Goal: Task Accomplishment & Management: Complete application form

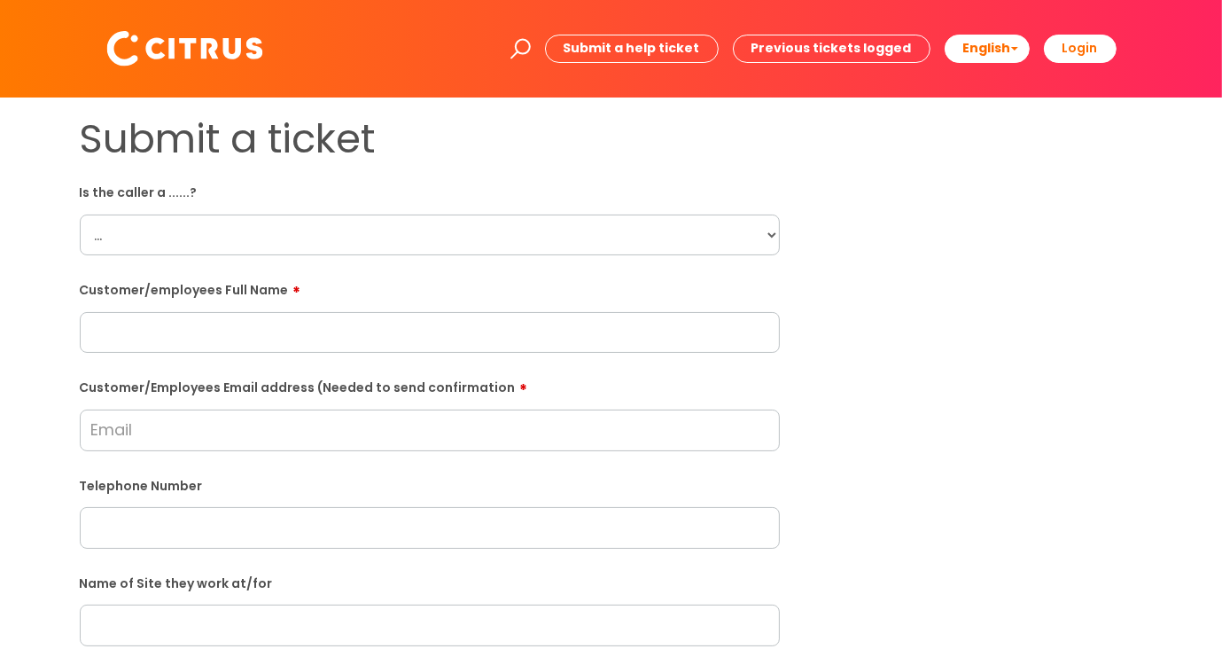
click at [768, 230] on select "... Citrus Customer Citrus Employee [DEMOGRAPHIC_DATA] Supplier" at bounding box center [430, 234] width 700 height 41
click at [974, 286] on div "Submit a ticket Is the caller a ......? ... Citrus Customer Citrus Employee [DE…" at bounding box center [611, 625] width 1090 height 1020
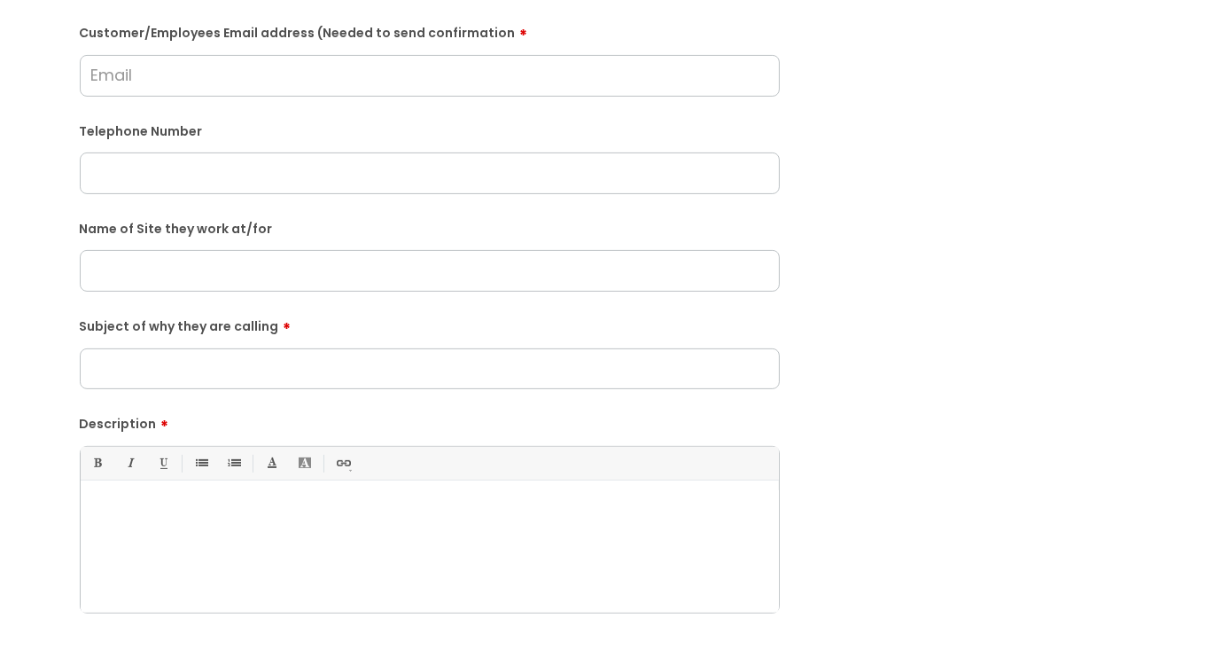
scroll to position [89, 0]
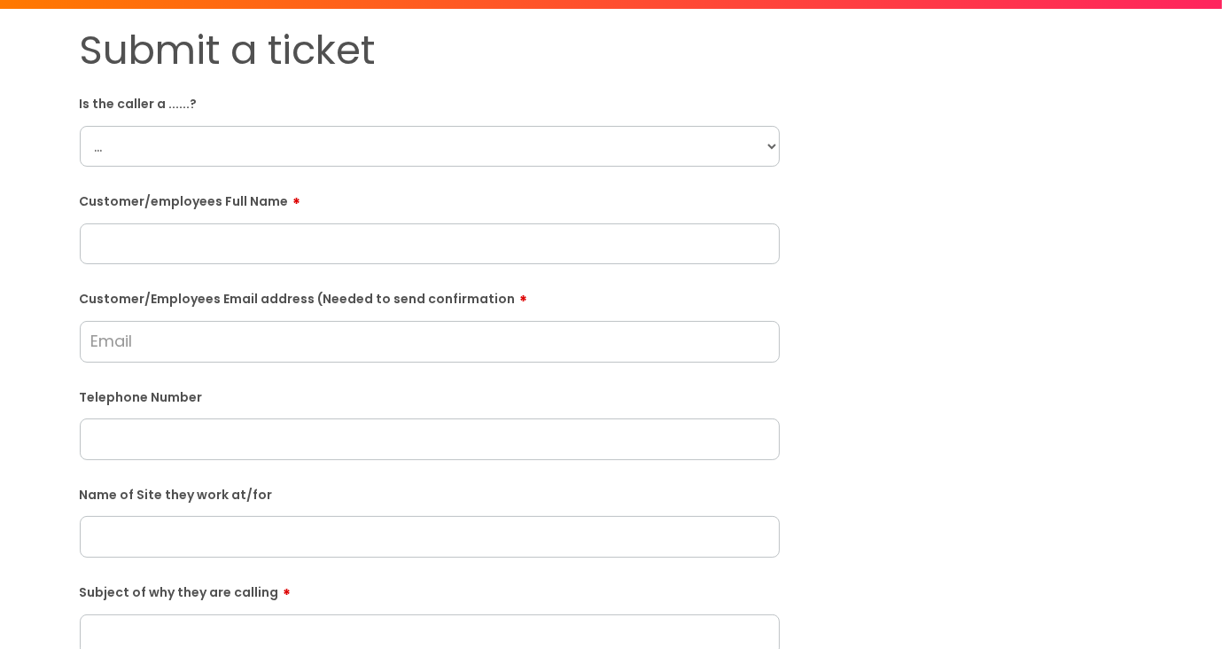
click at [765, 143] on select "... Citrus Customer Citrus Employee [DEMOGRAPHIC_DATA] Supplier" at bounding box center [430, 146] width 700 height 41
select select "Supplier"
click at [80, 126] on select "... Citrus Customer Citrus Employee [DEMOGRAPHIC_DATA] Supplier" at bounding box center [430, 146] width 700 height 41
click at [692, 256] on input "text" at bounding box center [430, 243] width 700 height 41
type input "[PERSON_NAME]"
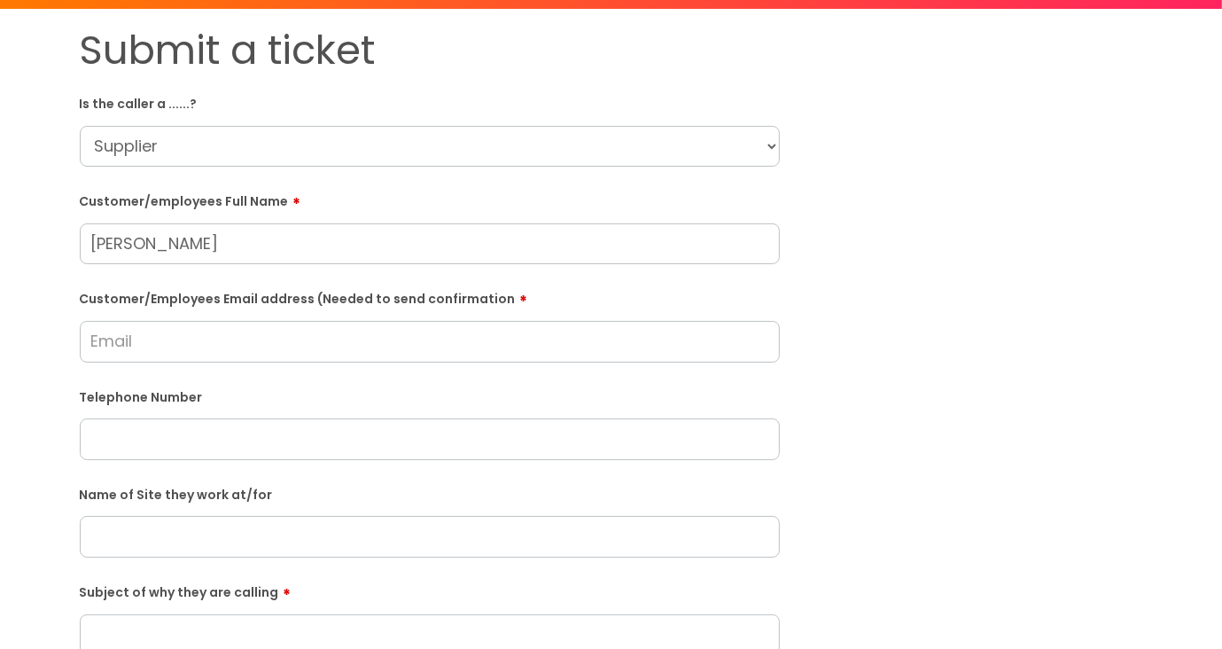
click at [266, 329] on input "Customer/Employees Email address (Needed to send confirmation" at bounding box center [430, 341] width 700 height 41
click at [160, 341] on input "Customer/Employees Email address (Needed to send confirmation" at bounding box center [430, 341] width 700 height 41
paste input "callum.davies@omniplexlearning.com"
type input "callum.davies@omniplexlearning.com"
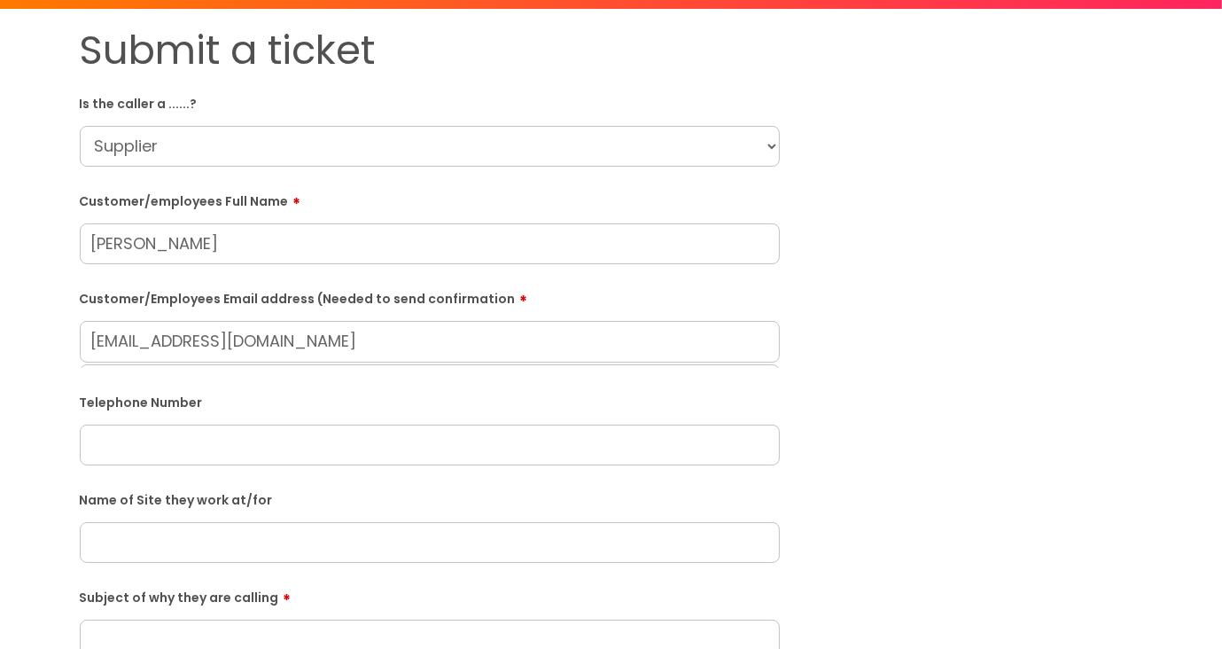
click at [988, 413] on div "Submit a ticket Is the caller a ......? ... Citrus Customer Citrus Employee Con…" at bounding box center [611, 540] width 1090 height 1026
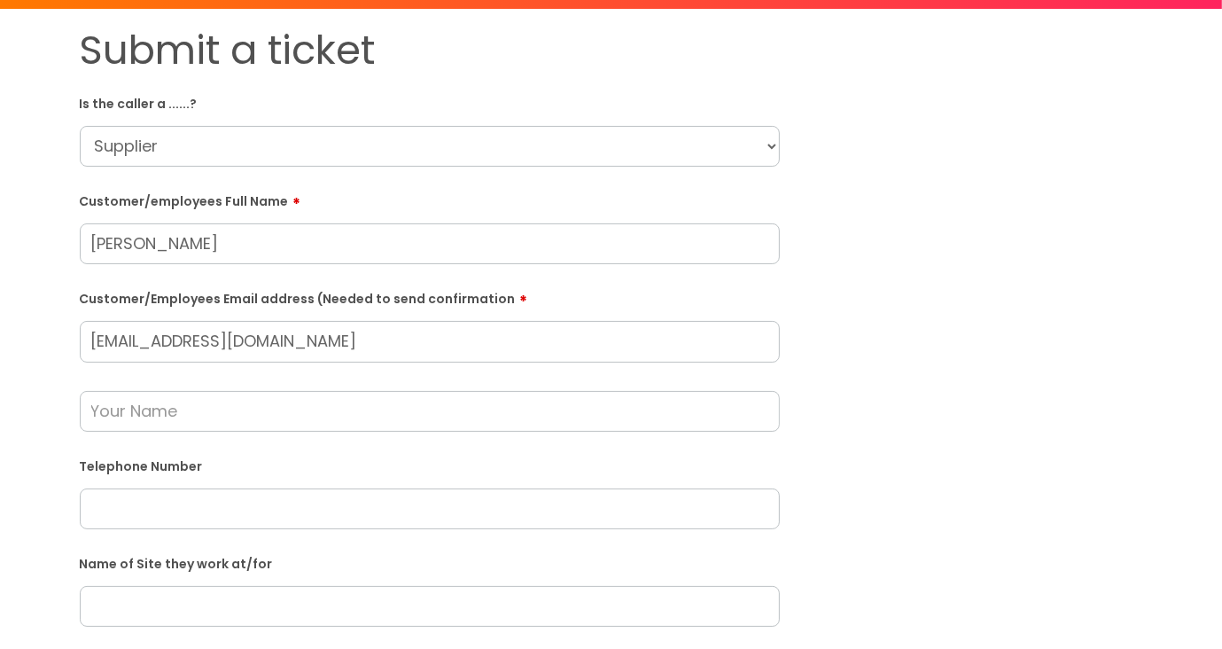
drag, startPoint x: 257, startPoint y: 238, endPoint x: -66, endPoint y: 237, distance: 322.6
click at [0, 237] on html "Enter your search term here... Search Submit a help ticket Previous tickets log…" at bounding box center [611, 235] width 1222 height 649
click at [200, 411] on input "text" at bounding box center [430, 411] width 700 height 41
paste input "Callum Davies"
type input "Callum Davies"
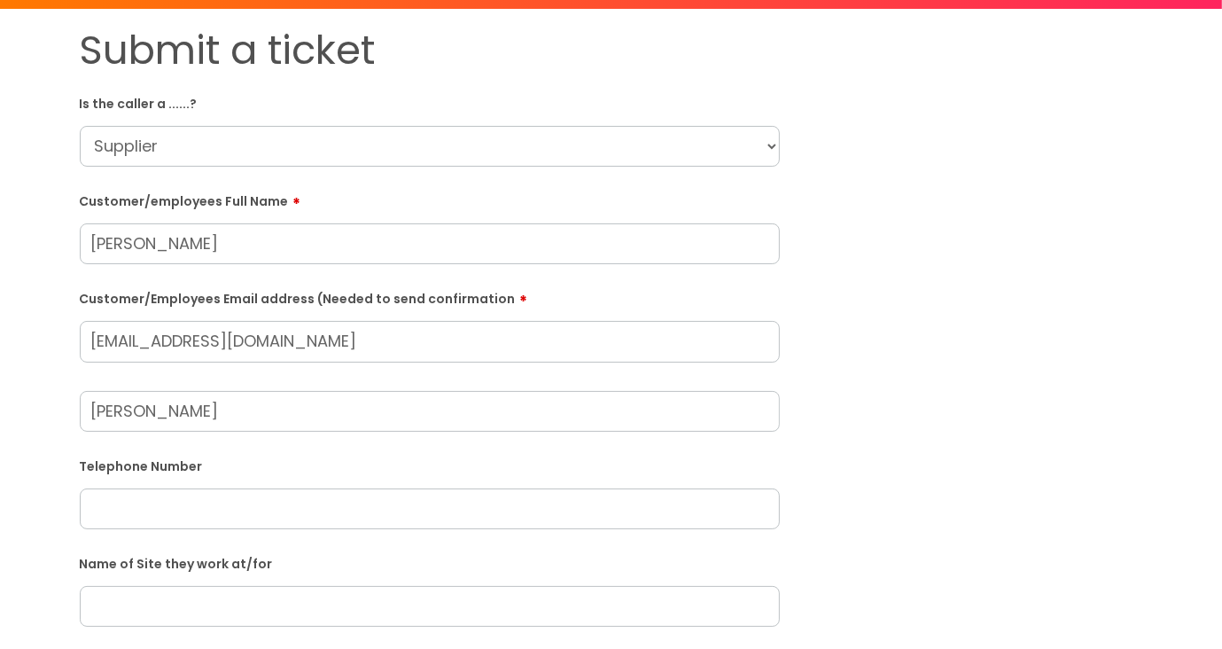
click at [170, 509] on input "text" at bounding box center [430, 508] width 700 height 41
paste input "01727641727"
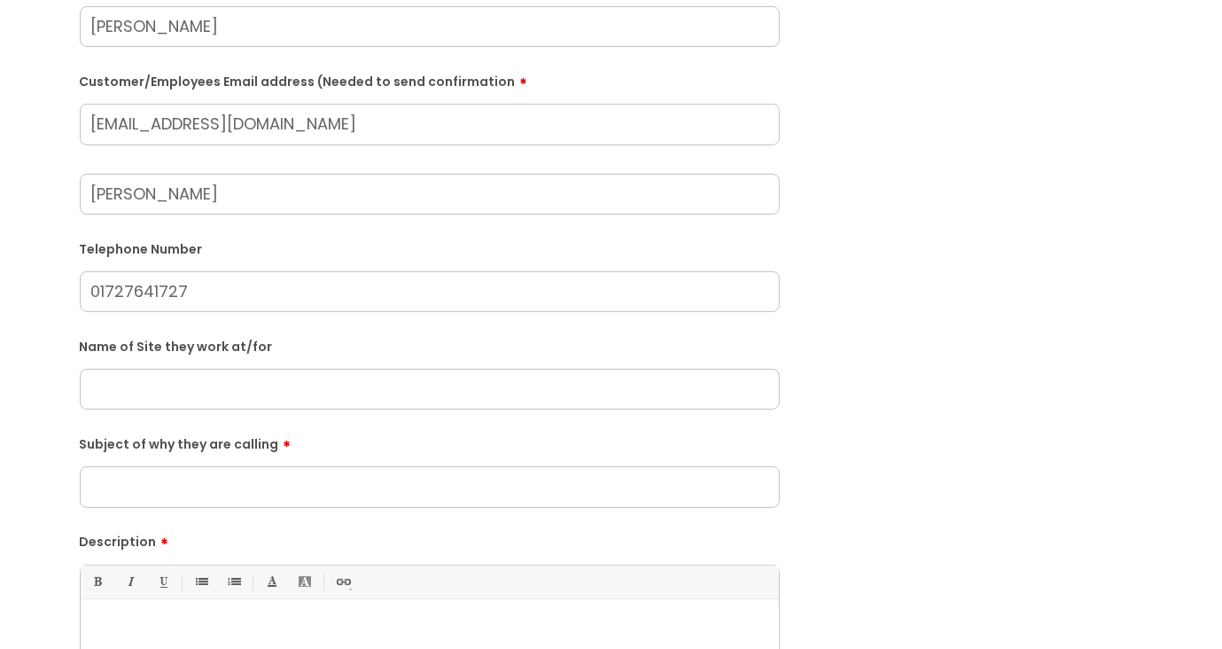
scroll to position [354, 0]
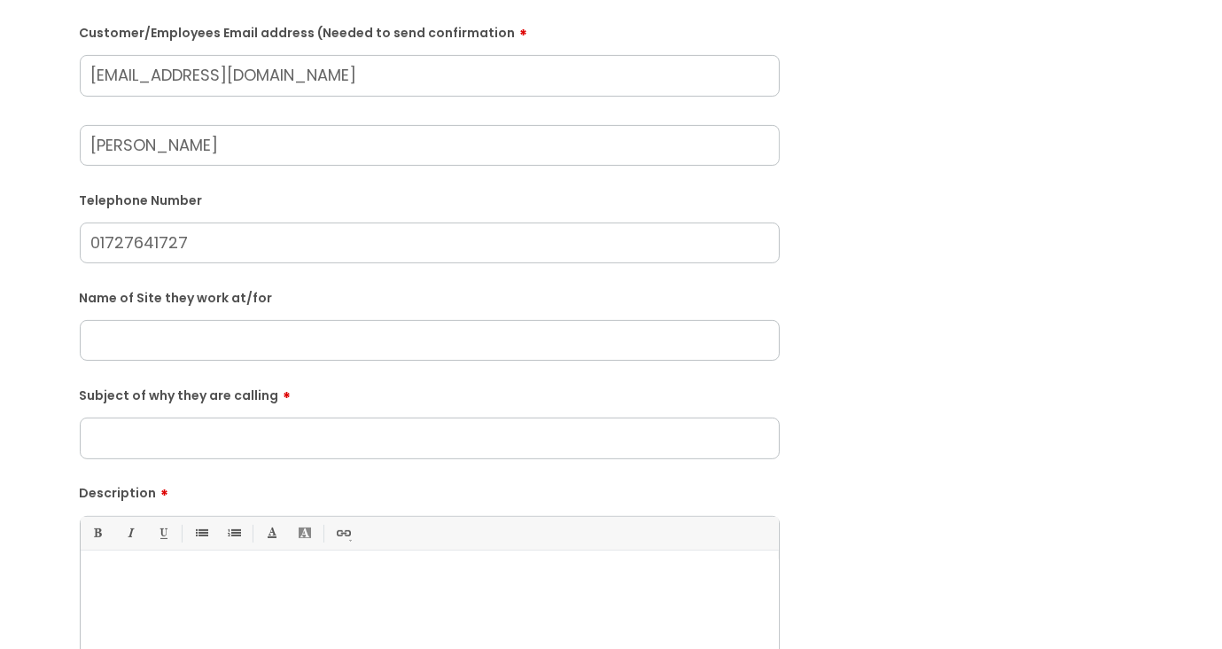
type input "01727641727"
click at [360, 437] on input "Subject of why they are calling" at bounding box center [430, 437] width 700 height 41
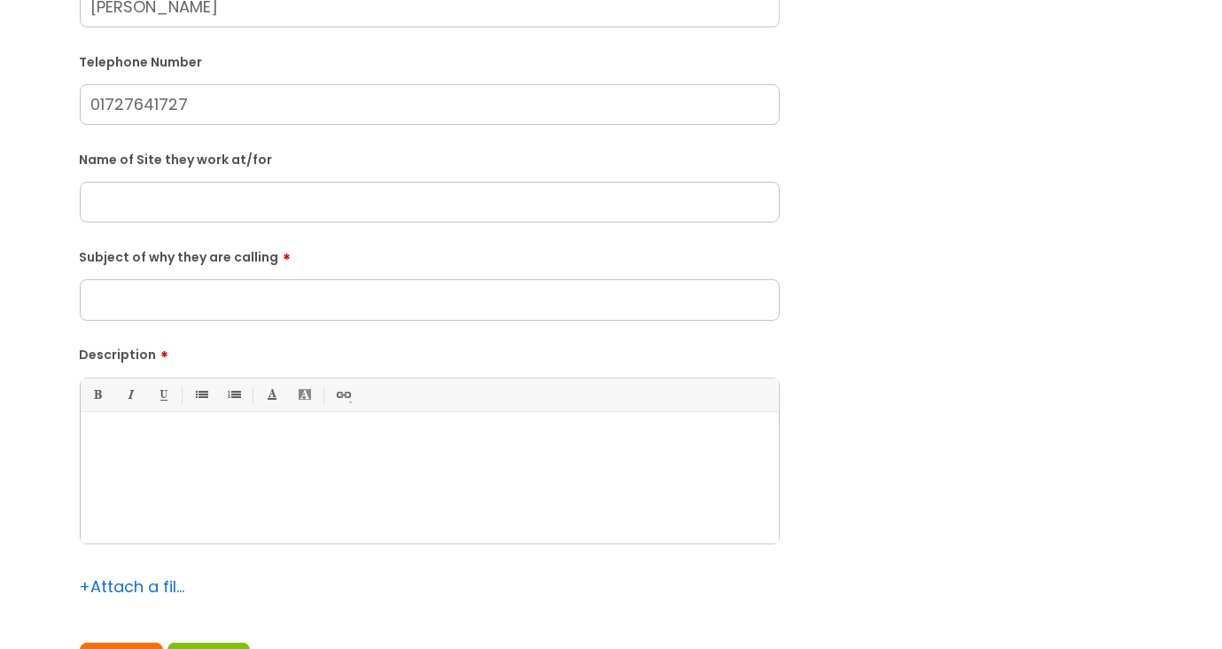
scroll to position [532, 0]
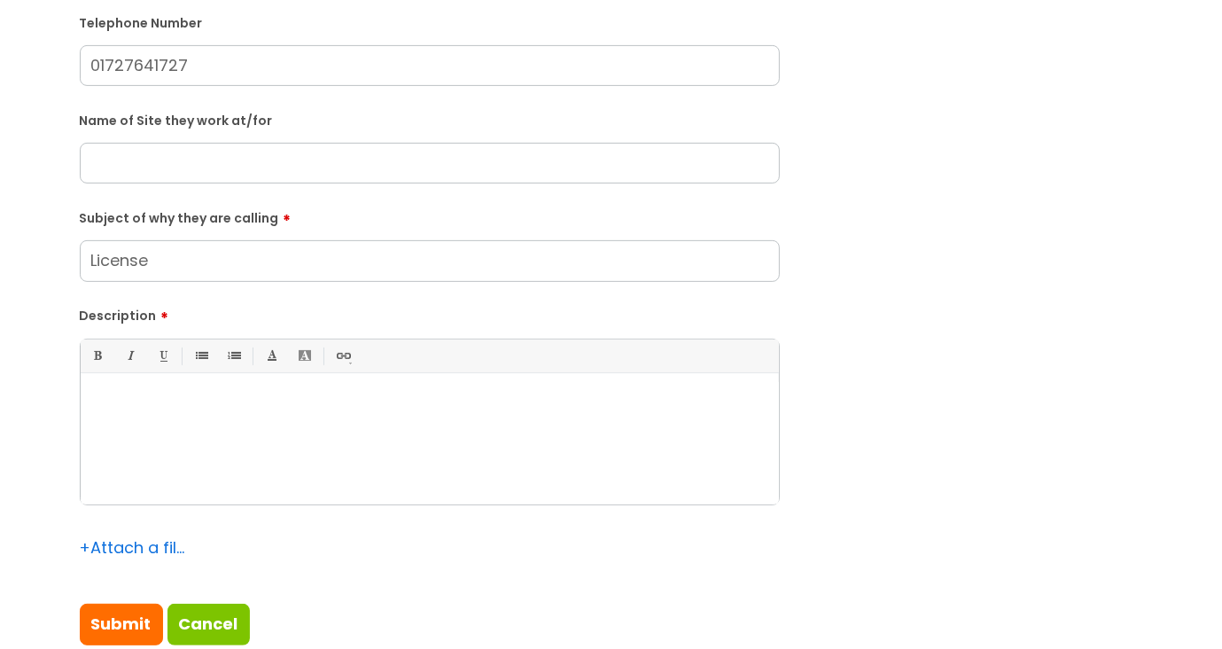
type input "License"
click at [214, 442] on div at bounding box center [430, 443] width 698 height 122
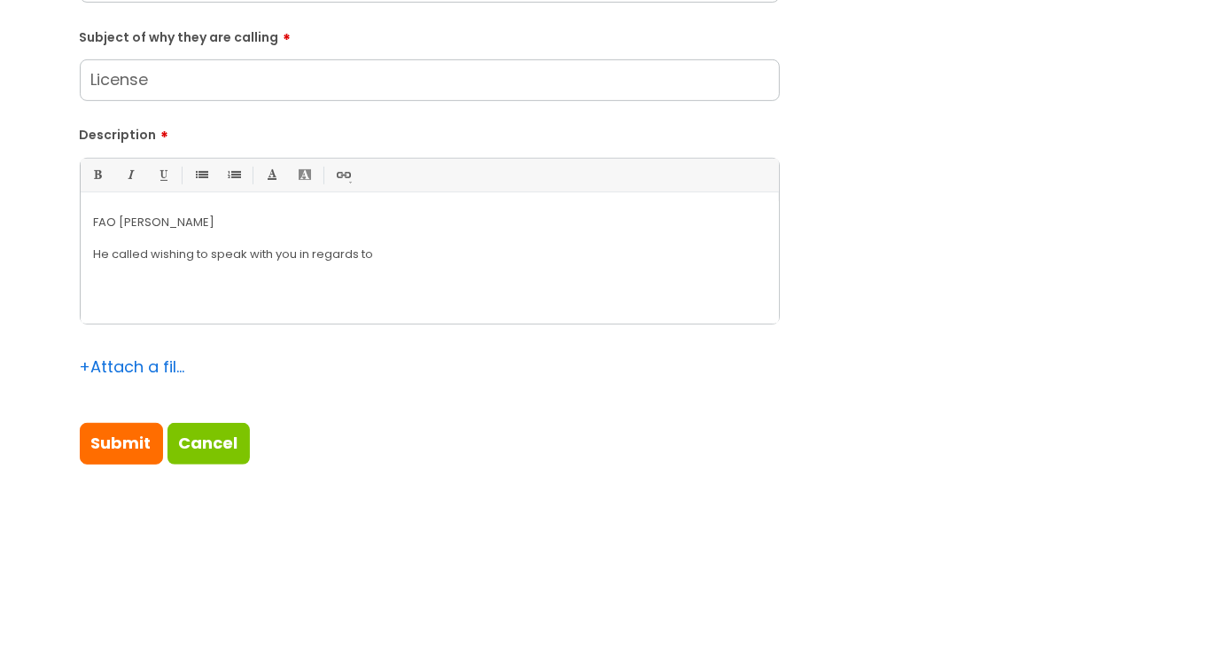
scroll to position [709, 0]
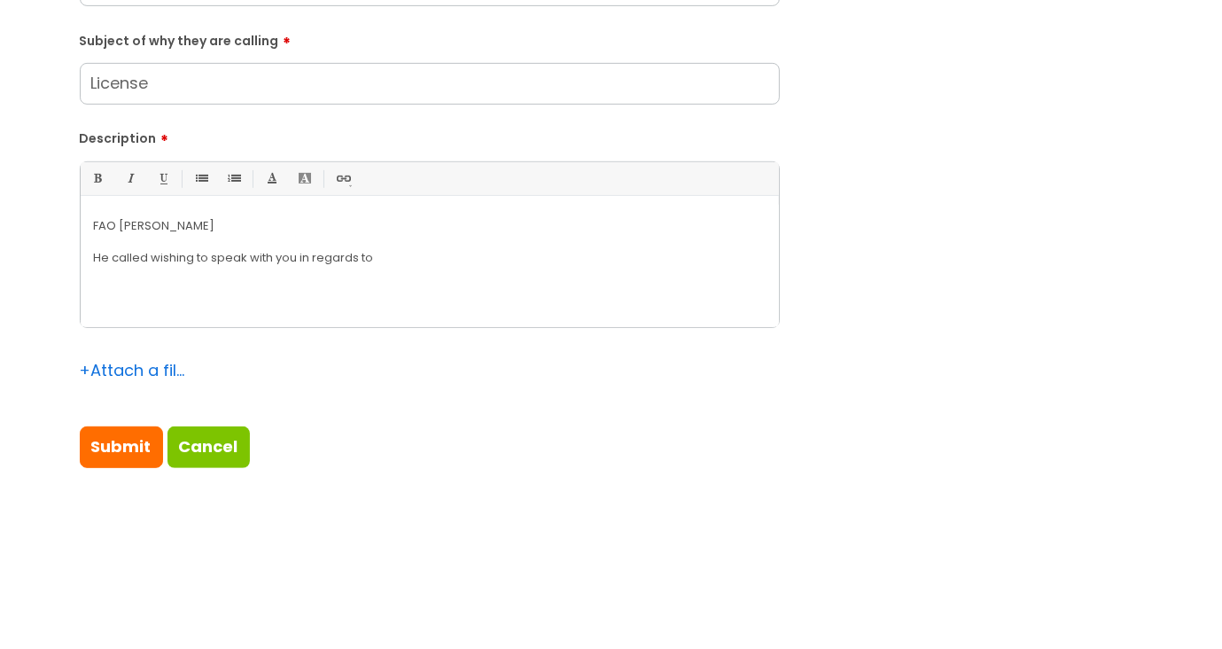
click at [417, 267] on div "FAO Amy Dunmall He called wishing to speak with you in regards to" at bounding box center [430, 266] width 698 height 122
click at [131, 444] on input "Submit" at bounding box center [121, 446] width 83 height 41
type input "Please Wait..."
